Goal: Task Accomplishment & Management: Use online tool/utility

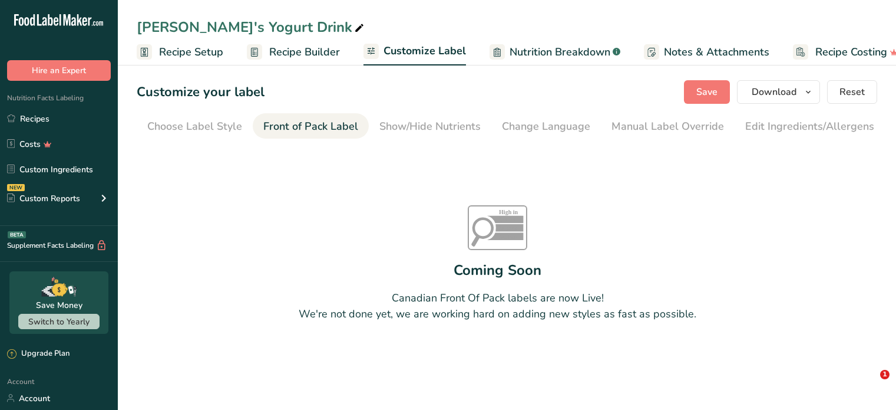
click at [290, 48] on span "Recipe Builder" at bounding box center [304, 52] width 71 height 16
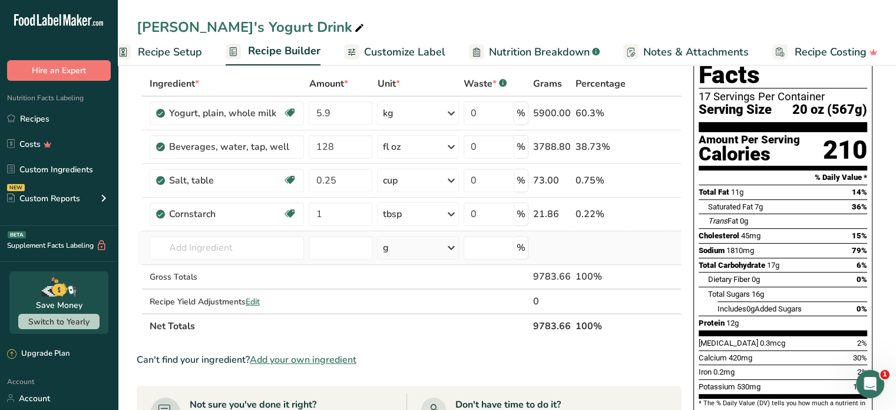
scroll to position [55, 0]
click at [338, 149] on input "128" at bounding box center [341, 148] width 64 height 24
type input "1"
type input "192"
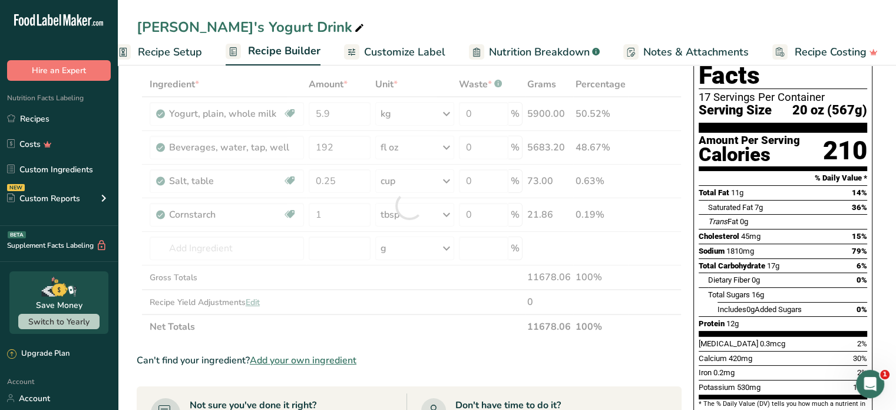
click at [442, 28] on div "[PERSON_NAME]'s Yogurt Drink" at bounding box center [507, 27] width 779 height 21
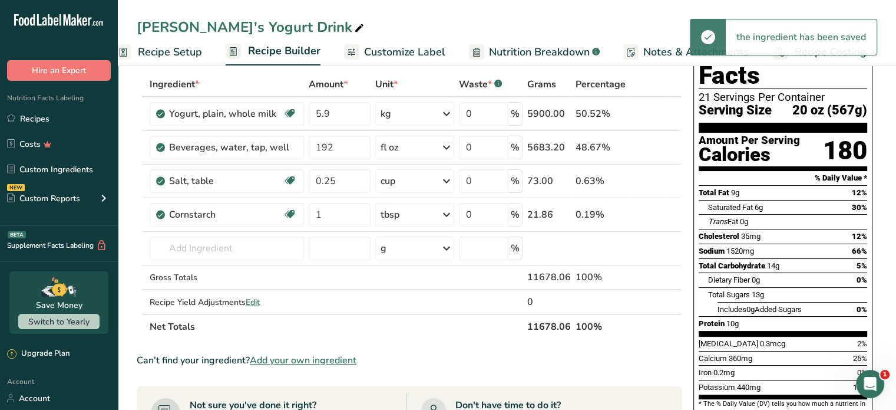
click at [464, 23] on div "[PERSON_NAME]'s Yogurt Drink" at bounding box center [507, 27] width 779 height 21
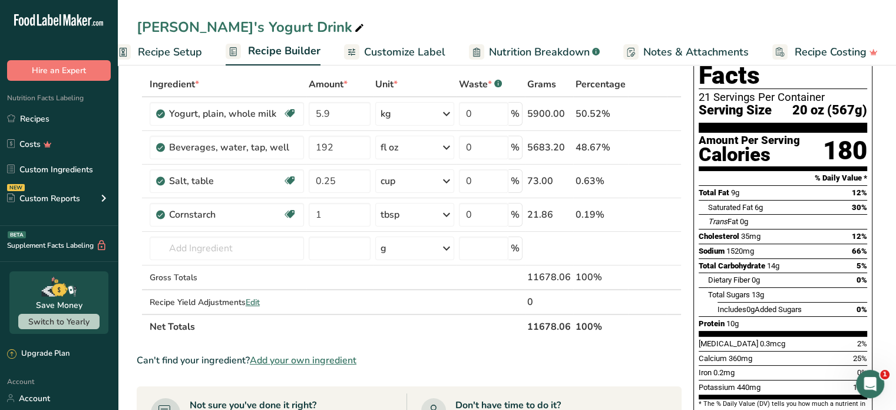
click at [420, 44] on span "Customize Label" at bounding box center [404, 52] width 81 height 16
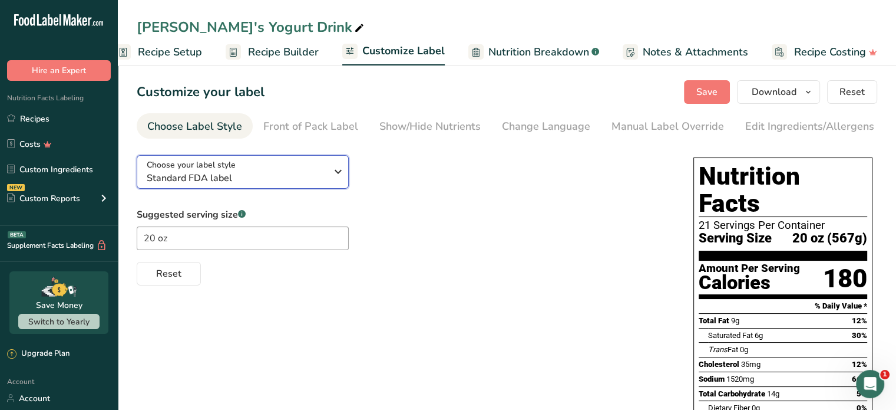
click at [334, 170] on icon "button" at bounding box center [338, 171] width 14 height 21
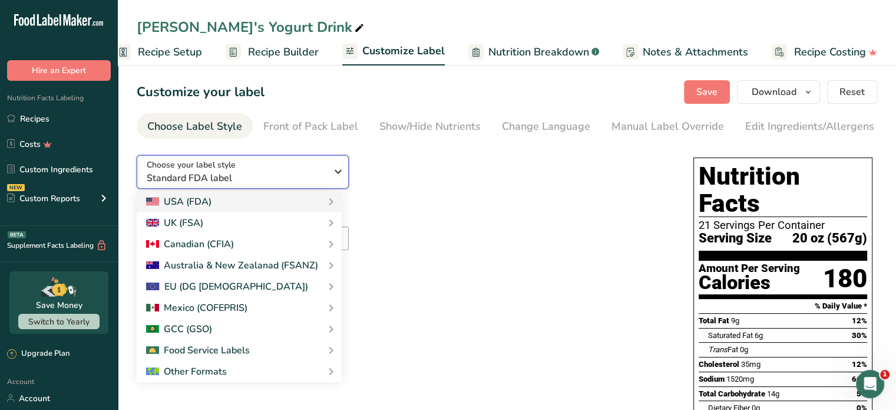
click at [334, 170] on icon "button" at bounding box center [338, 171] width 14 height 21
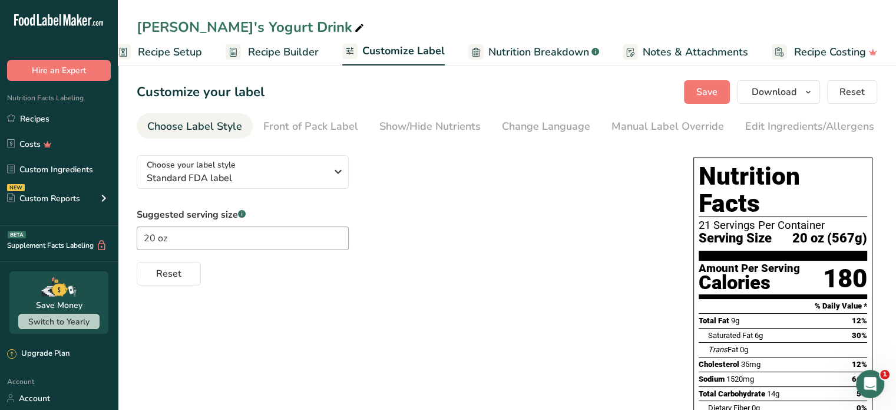
click at [504, 228] on div "Suggested serving size .a-a{fill:#347362;}.b-a{fill:#fff;} 20 oz Reset" at bounding box center [403, 246] width 533 height 78
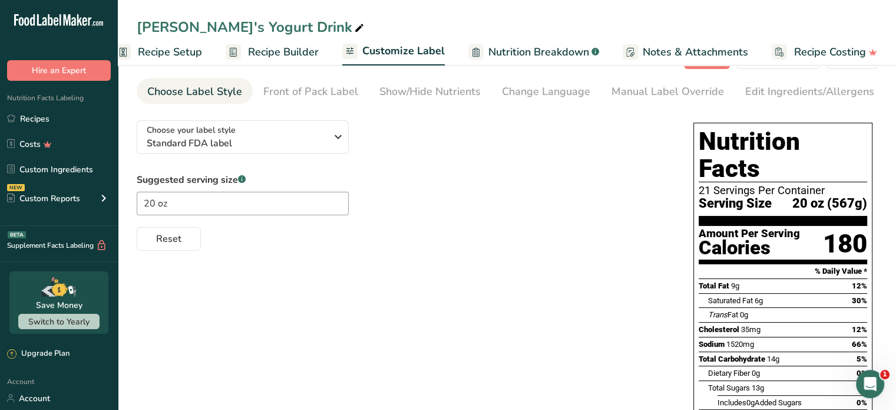
scroll to position [22, 0]
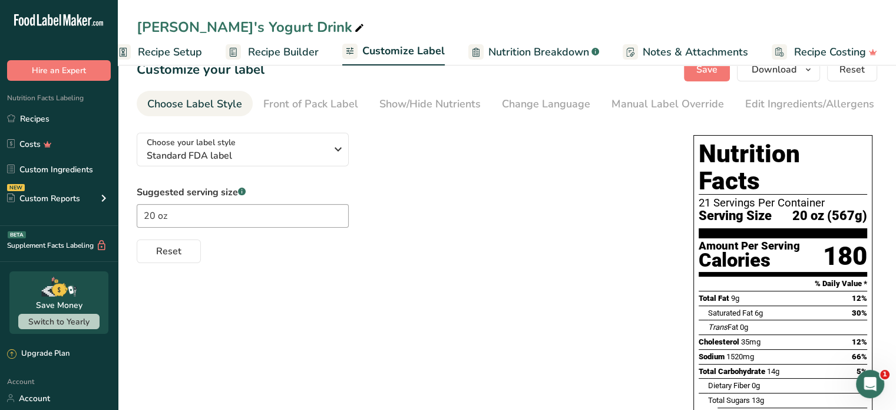
click at [546, 54] on span "Nutrition Breakdown" at bounding box center [539, 52] width 101 height 16
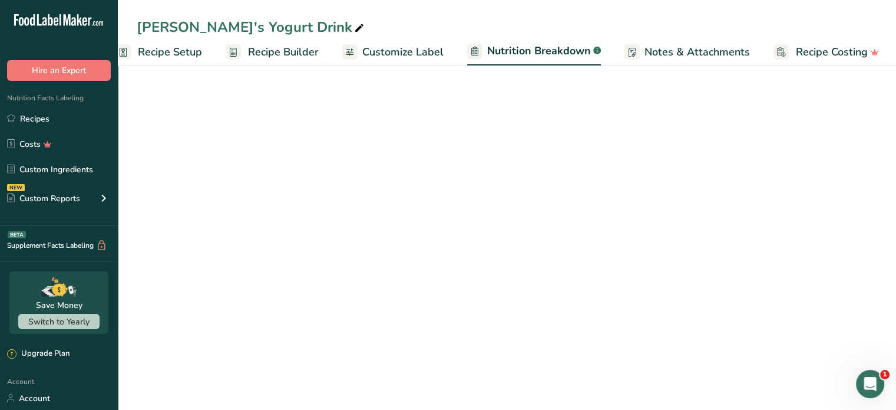
scroll to position [0, 22]
select select "Calories"
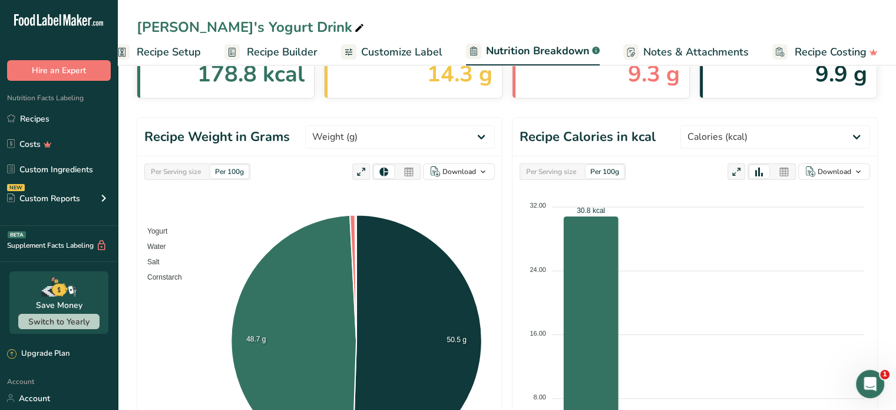
scroll to position [42, 0]
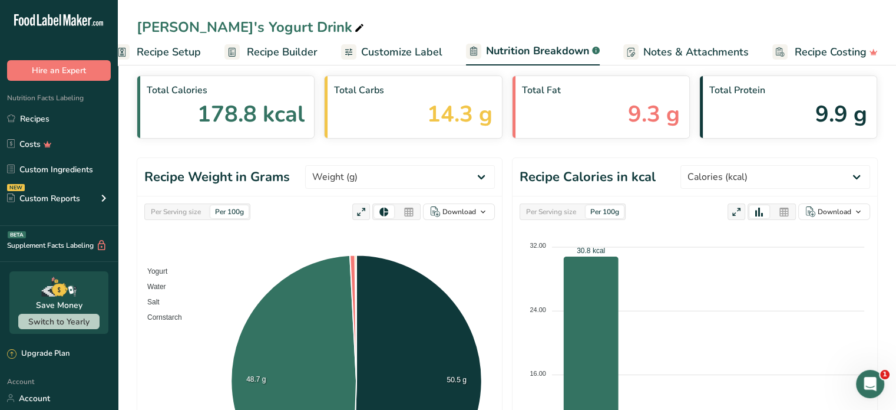
click at [371, 47] on span "Customize Label" at bounding box center [401, 52] width 81 height 16
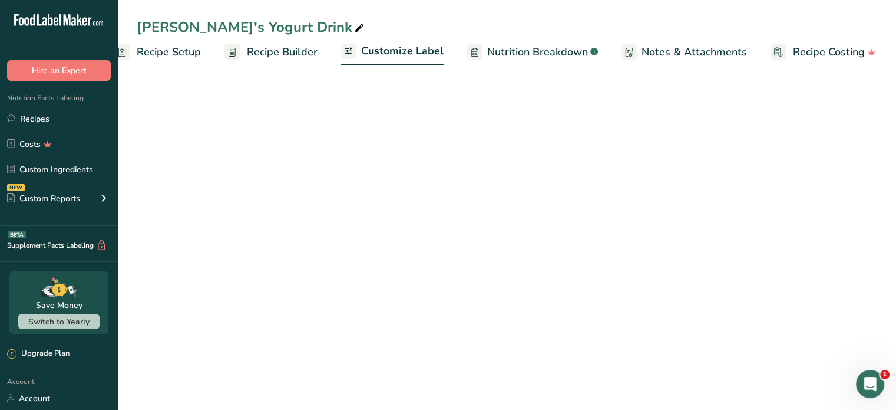
scroll to position [0, 21]
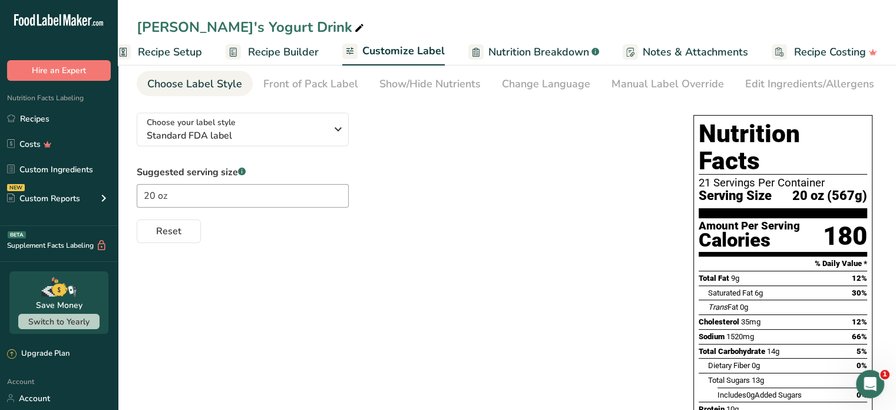
click at [832, 189] on span "20 oz (567g)" at bounding box center [830, 196] width 75 height 15
click at [838, 229] on section "Amount Per Serving Calories 180" at bounding box center [783, 237] width 169 height 38
click at [838, 256] on section "% Daily Value *" at bounding box center [783, 263] width 169 height 14
click at [605, 193] on div "Suggested serving size .a-a{fill:#347362;}.b-a{fill:#fff;} 20 oz Reset" at bounding box center [403, 204] width 533 height 78
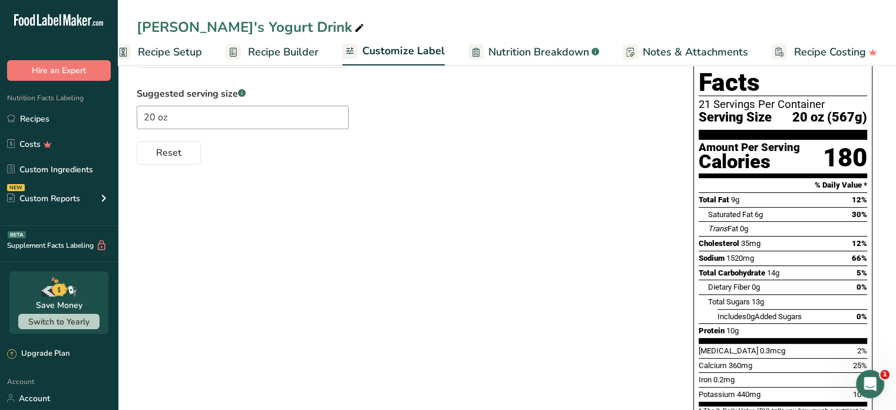
scroll to position [119, 0]
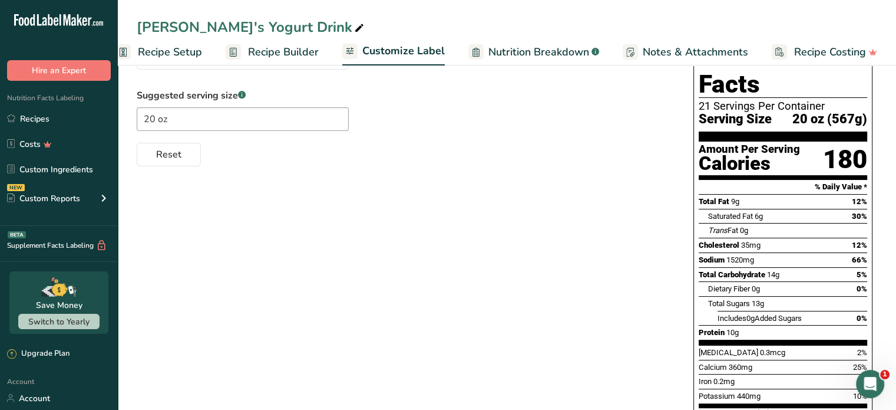
click at [575, 285] on div "Choose your label style Standard FDA label USA (FDA) Standard FDA label Tabular…" at bounding box center [507, 252] width 741 height 450
click at [295, 51] on span "Recipe Builder" at bounding box center [283, 52] width 71 height 16
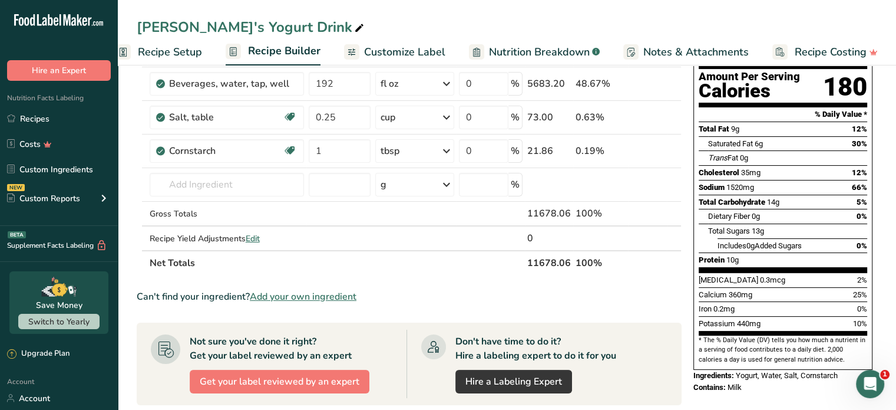
click at [183, 52] on span "Recipe Setup" at bounding box center [170, 52] width 64 height 16
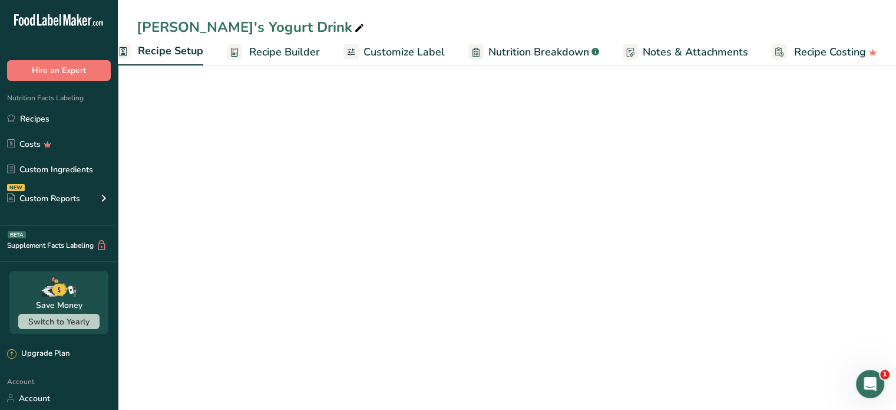
scroll to position [0, 4]
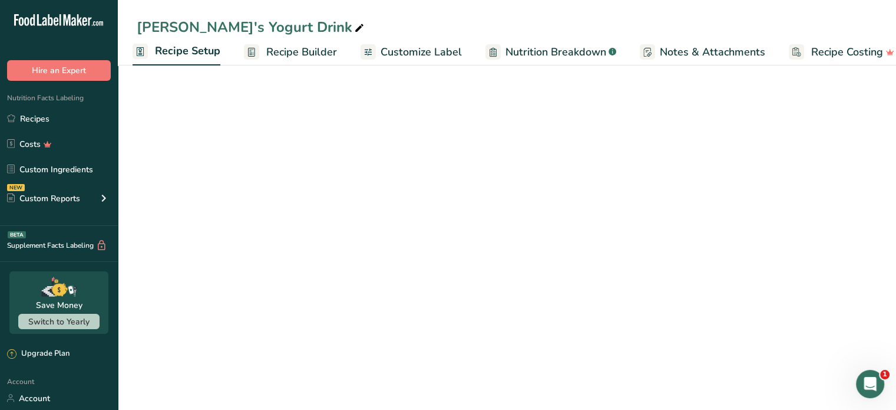
select select "5"
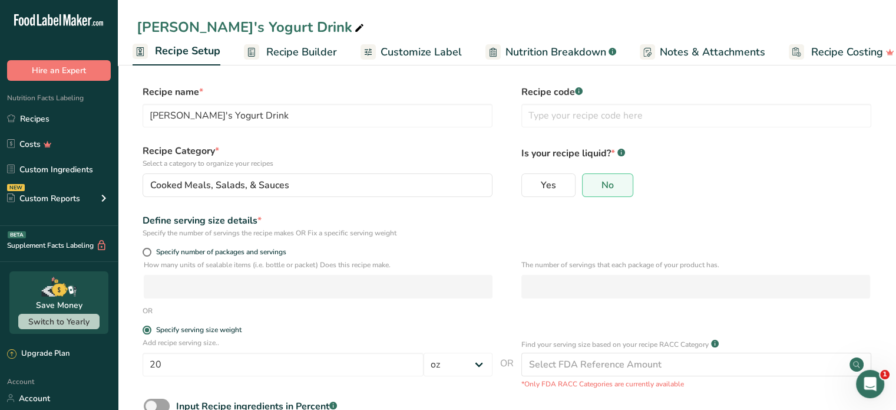
scroll to position [21, 0]
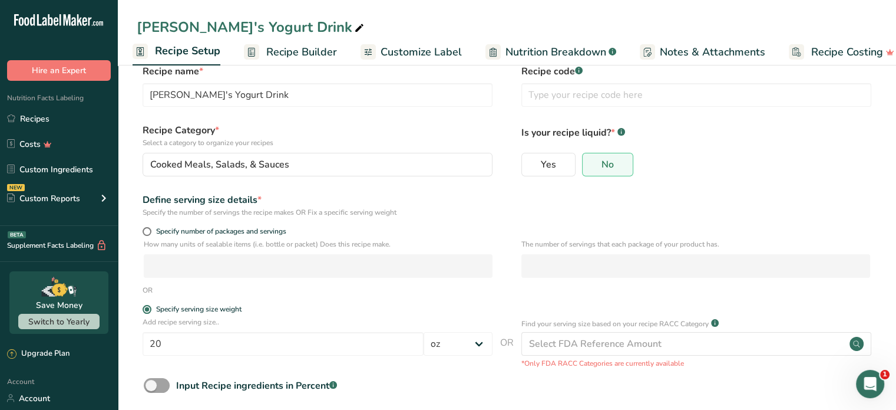
click at [306, 52] on span "Recipe Builder" at bounding box center [301, 52] width 71 height 16
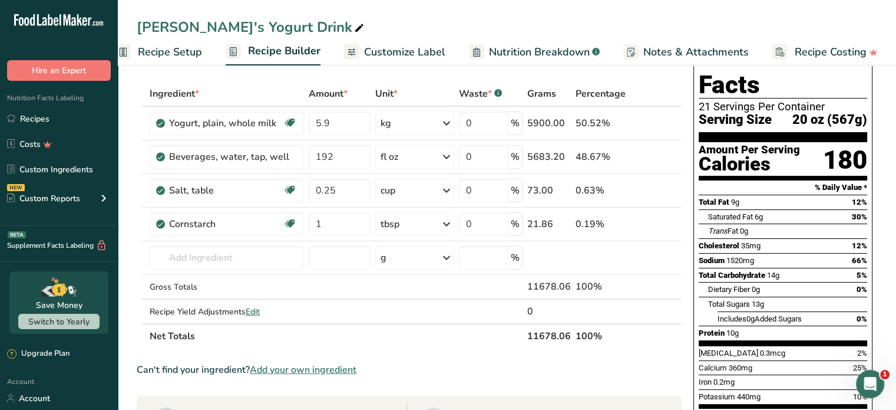
scroll to position [45, 0]
